Goal: Find contact information: Find contact information

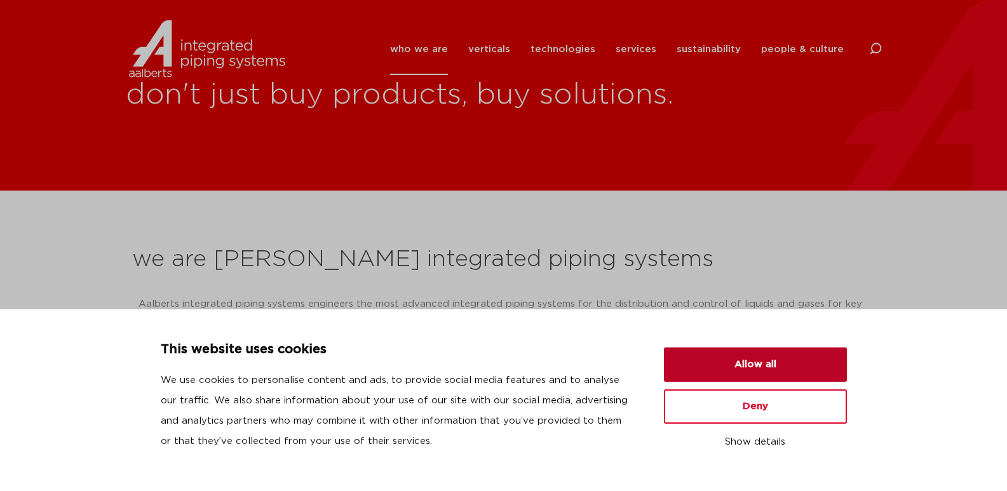
click at [761, 370] on button "Allow all" at bounding box center [755, 365] width 183 height 34
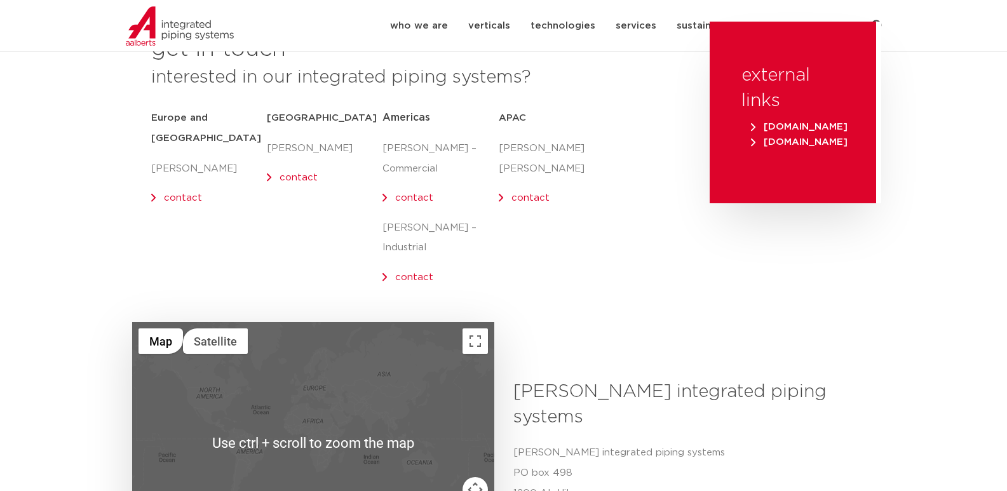
scroll to position [127, 0]
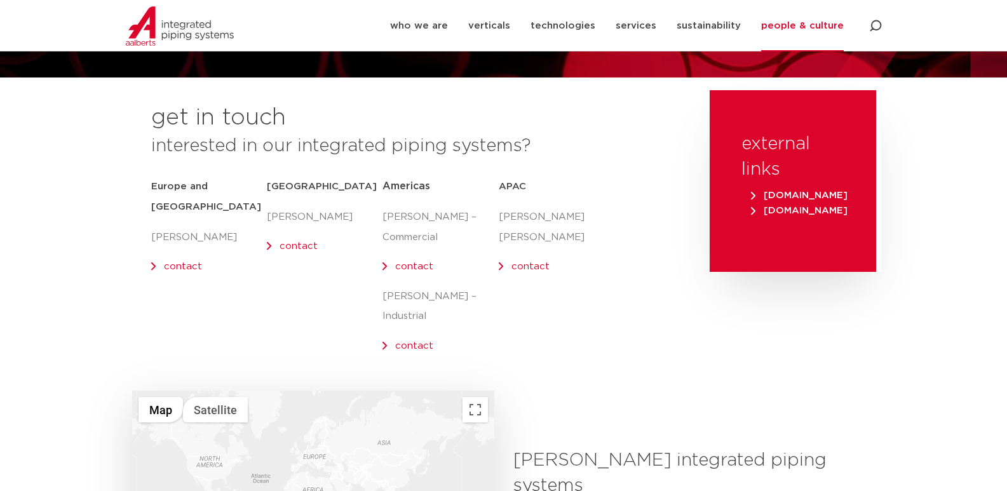
click at [414, 264] on link "contact" at bounding box center [414, 267] width 38 height 10
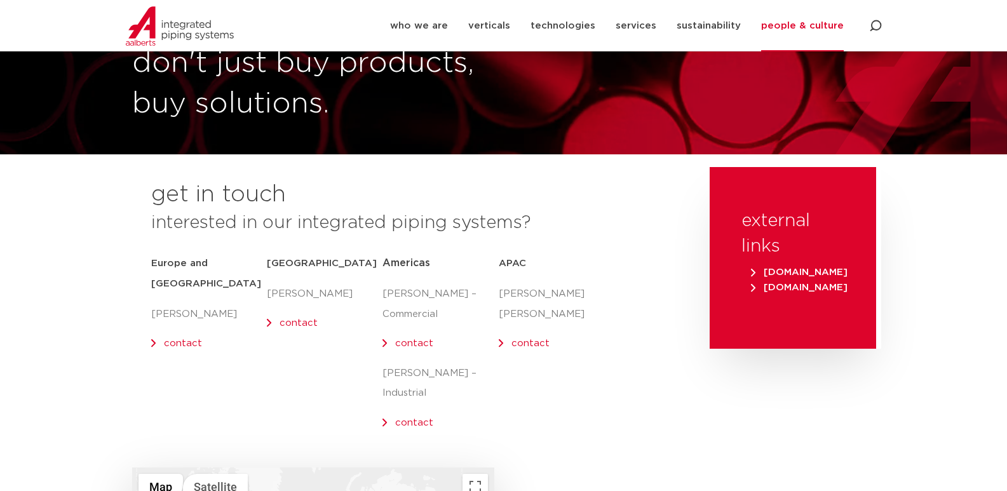
scroll to position [37, 0]
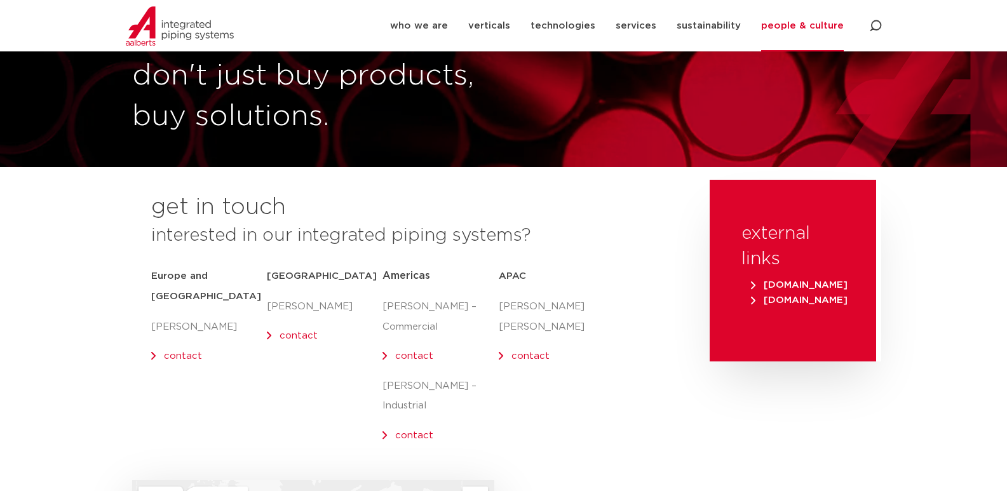
click at [296, 332] on link "contact" at bounding box center [299, 336] width 38 height 10
